Goal: Task Accomplishment & Management: Manage account settings

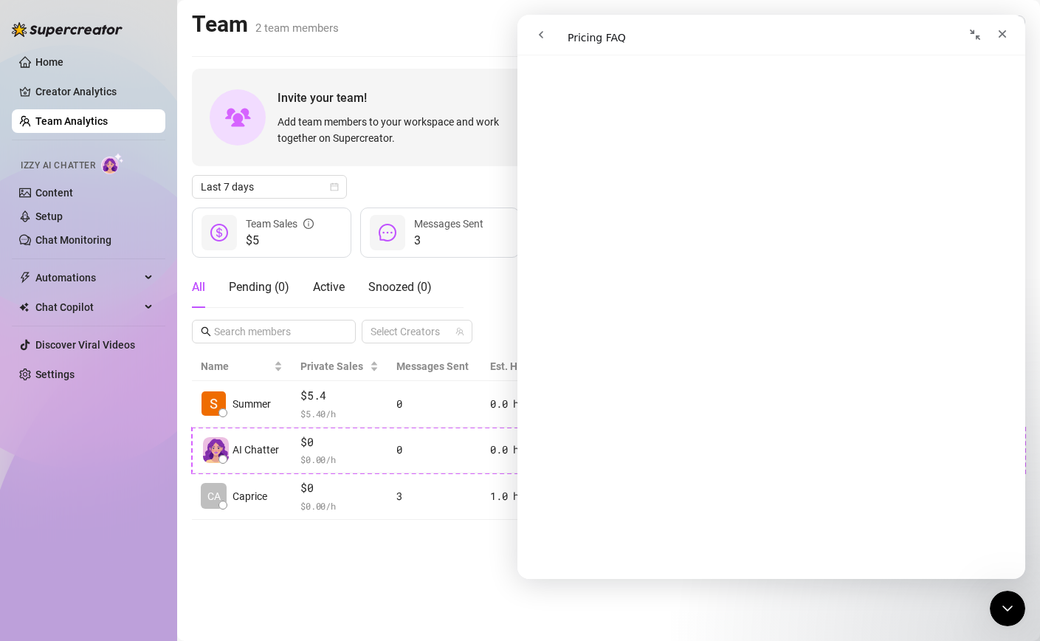
scroll to position [1877, 0]
click at [44, 512] on div "Home Creator Analytics Team Analytics Izzy AI Chatter Content Setup Chat Monito…" at bounding box center [89, 314] width 154 height 628
click at [43, 339] on link "Discover Viral Videos" at bounding box center [85, 345] width 100 height 12
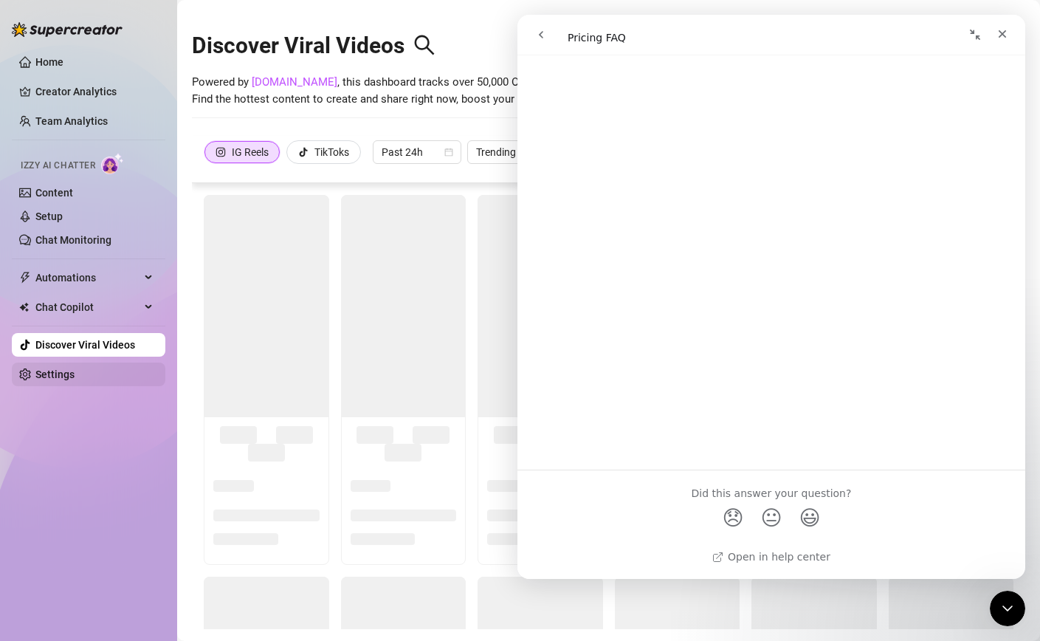
click at [74, 368] on link "Settings" at bounding box center [54, 374] width 39 height 12
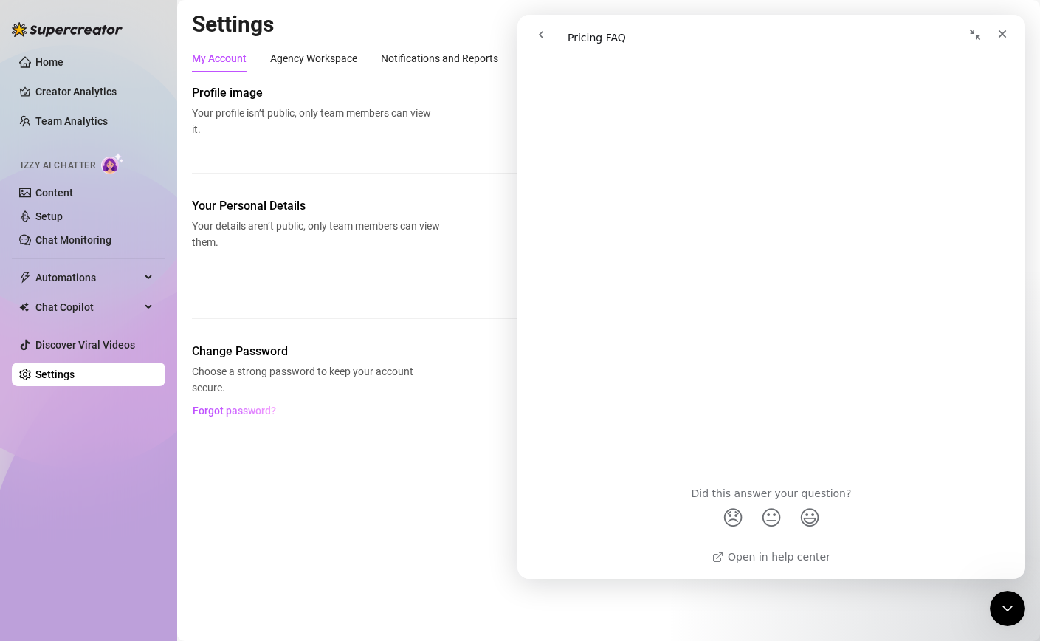
click at [1013, 17] on nav "Intercom messenger" at bounding box center [772, 35] width 508 height 41
click at [1011, 30] on div "Close" at bounding box center [1002, 34] width 27 height 27
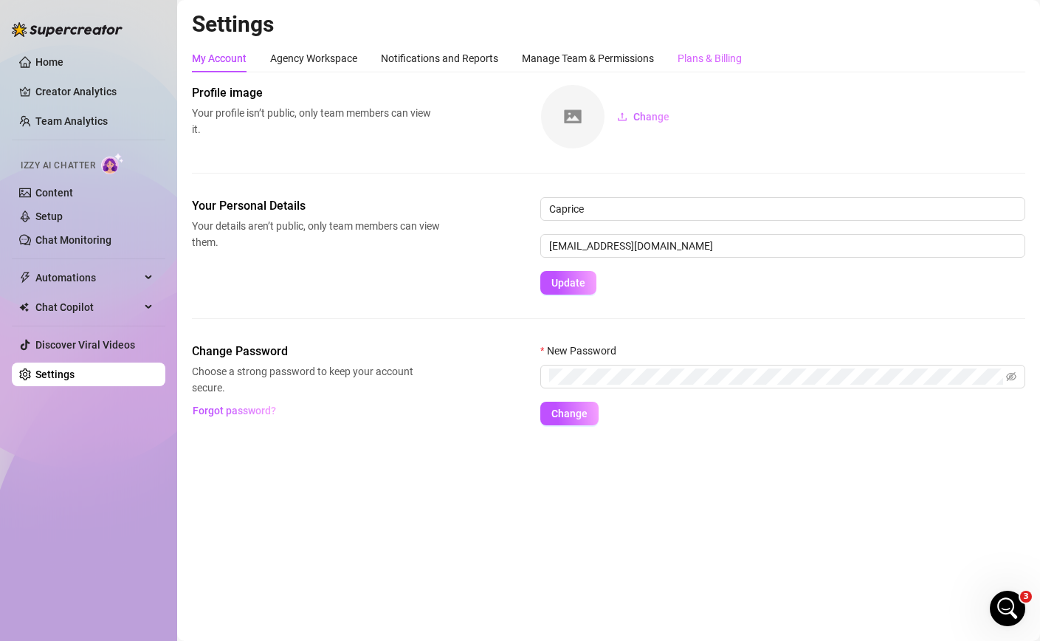
click at [704, 49] on div "Plans & Billing" at bounding box center [710, 58] width 64 height 28
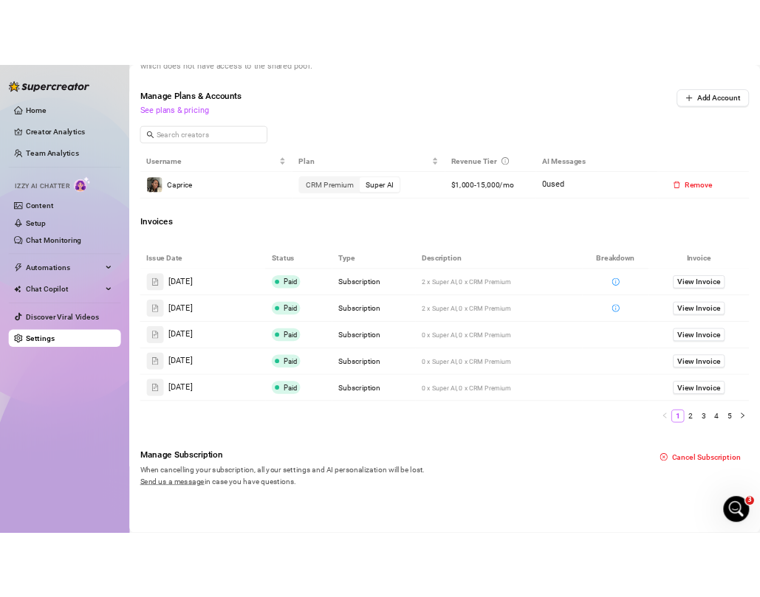
scroll to position [478, 0]
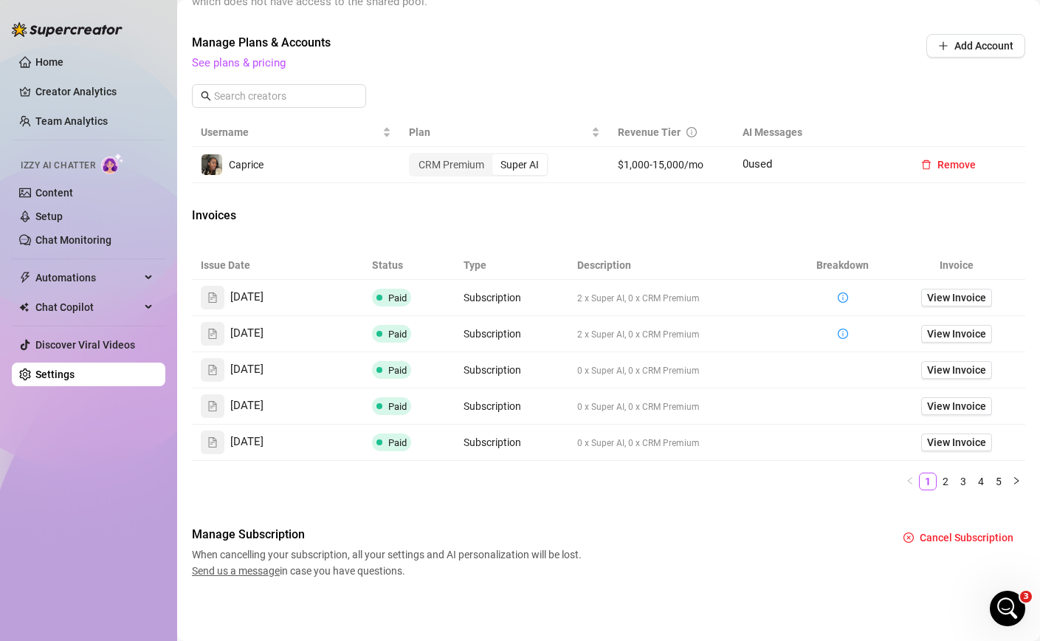
click at [255, 533] on span "Manage Subscription" at bounding box center [389, 535] width 394 height 18
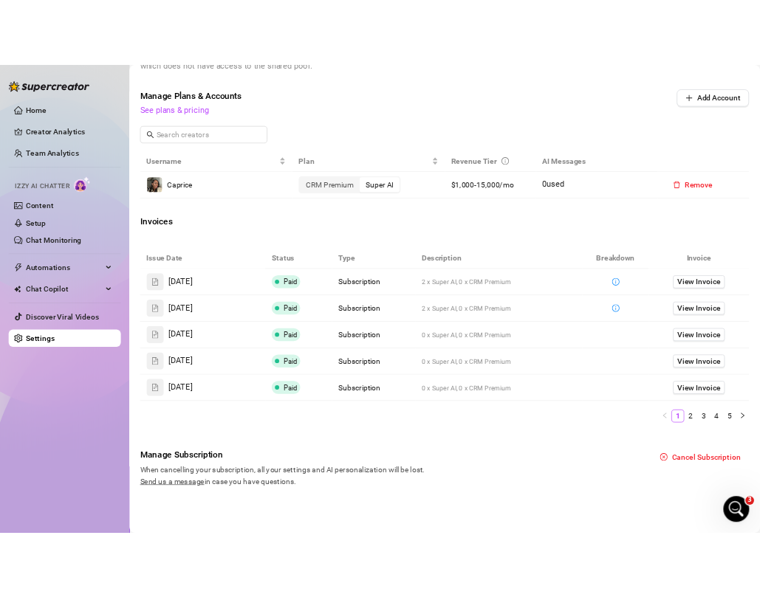
scroll to position [878, 0]
